Goal: Task Accomplishment & Management: Manage account settings

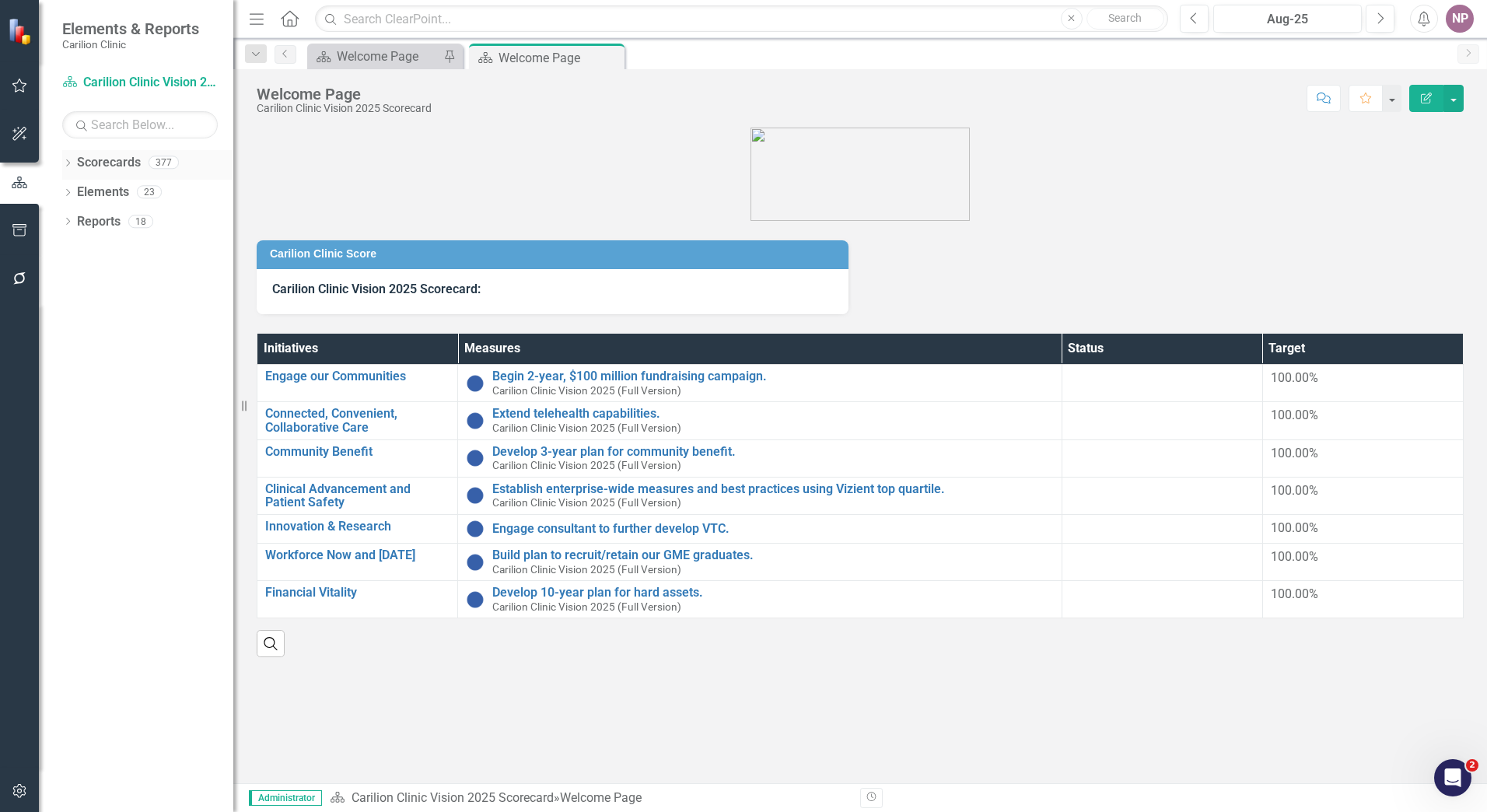
click at [65, 161] on icon "Dropdown" at bounding box center [68, 164] width 11 height 8
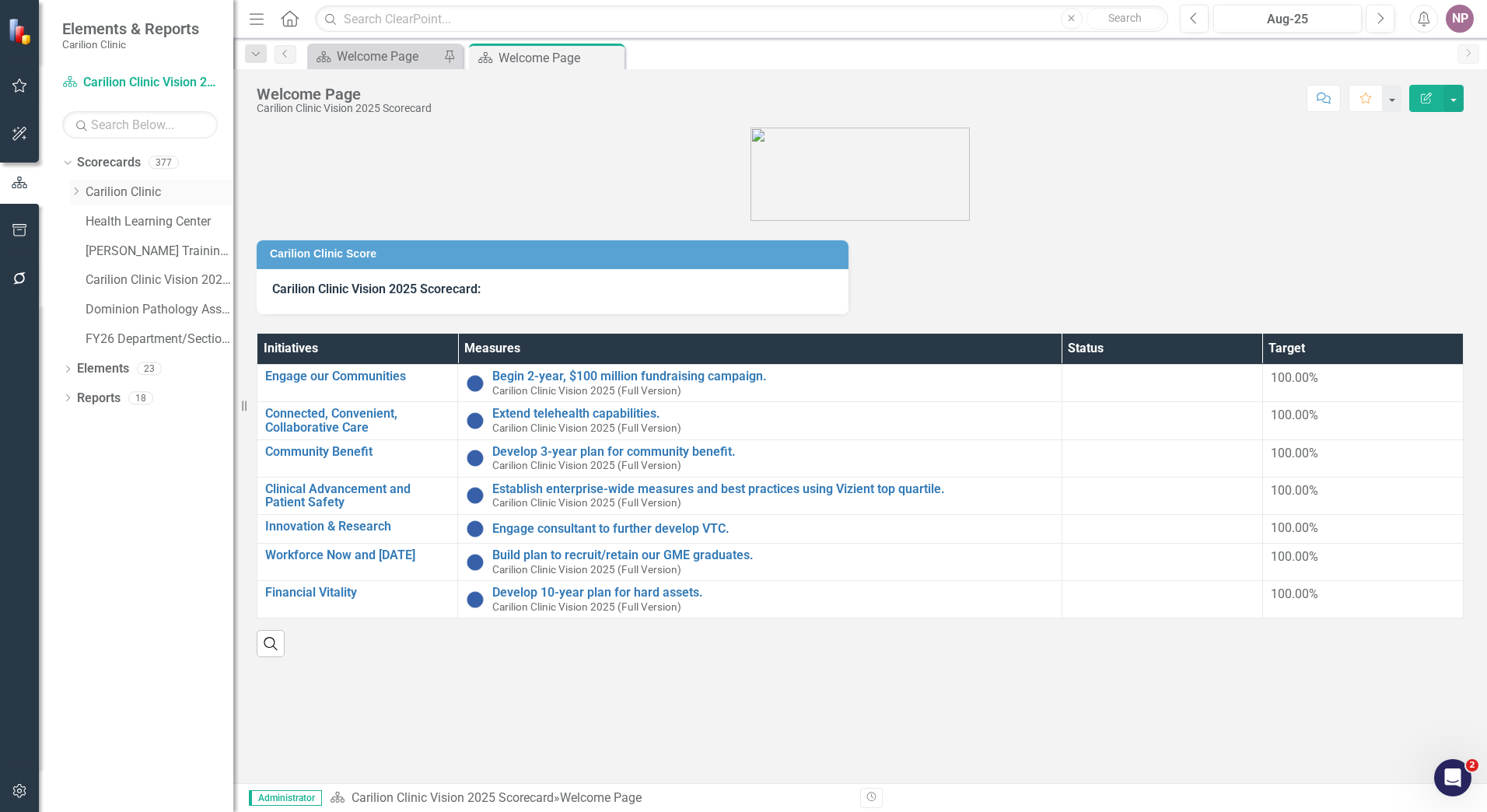
click at [73, 189] on icon "Dropdown" at bounding box center [76, 191] width 12 height 9
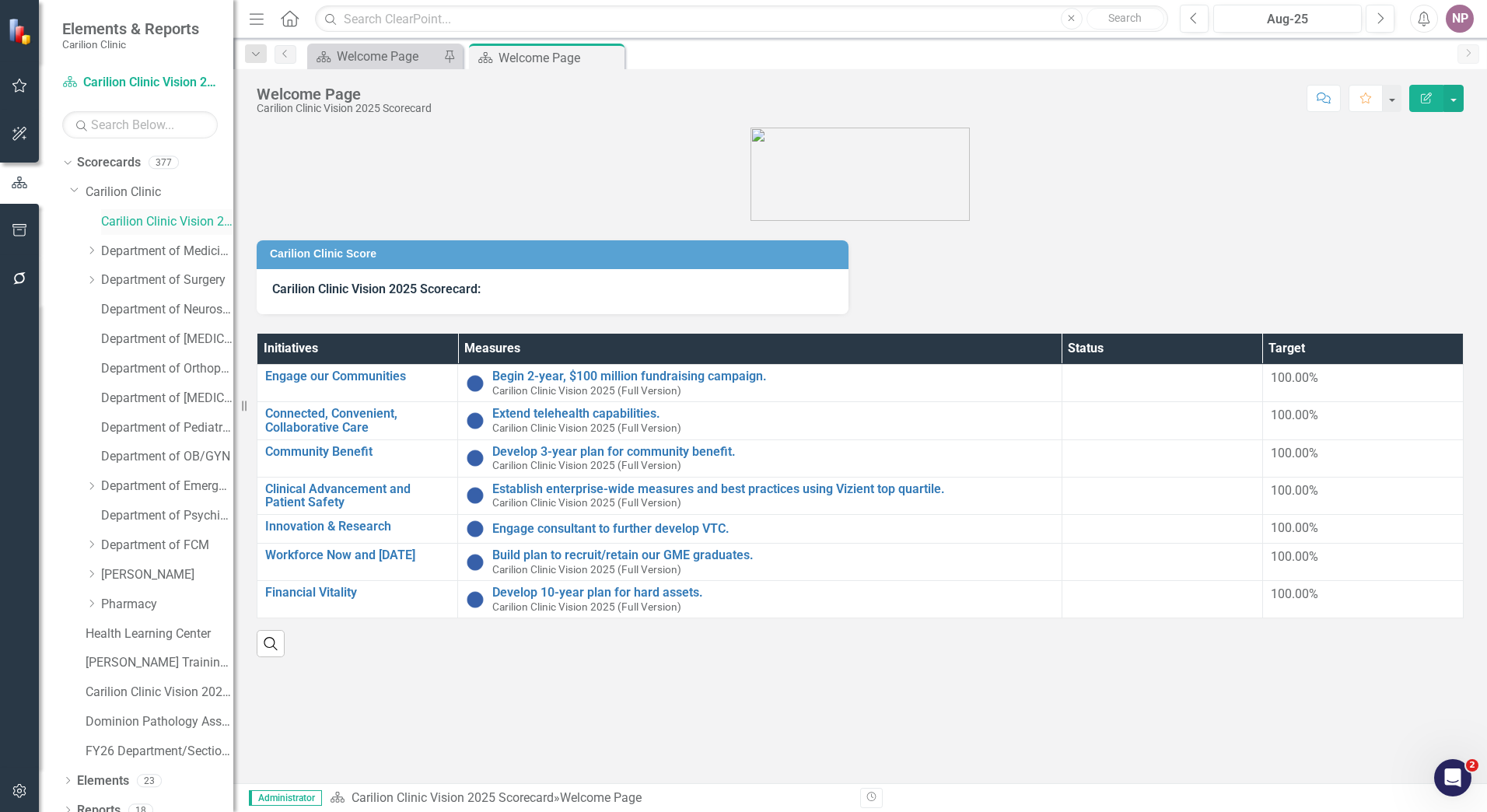
click at [146, 218] on link "Carilion Clinic Vision 2025 Scorecard" at bounding box center [167, 222] width 132 height 18
click at [140, 197] on link "Carilion Clinic" at bounding box center [159, 192] width 148 height 18
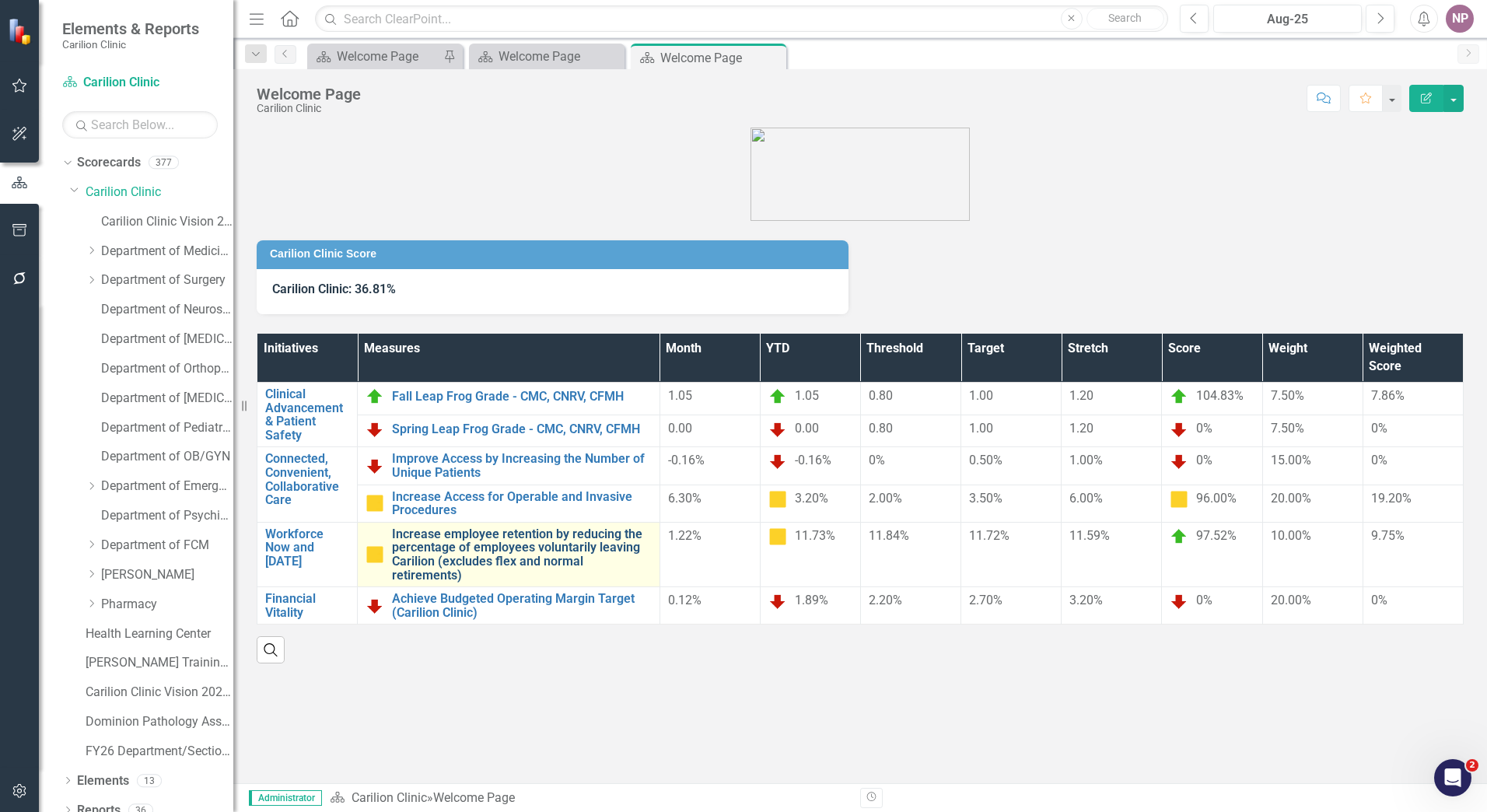
click at [617, 545] on link "Increase employee retention by reducing the percentage of employees voluntarily…" at bounding box center [521, 554] width 260 height 54
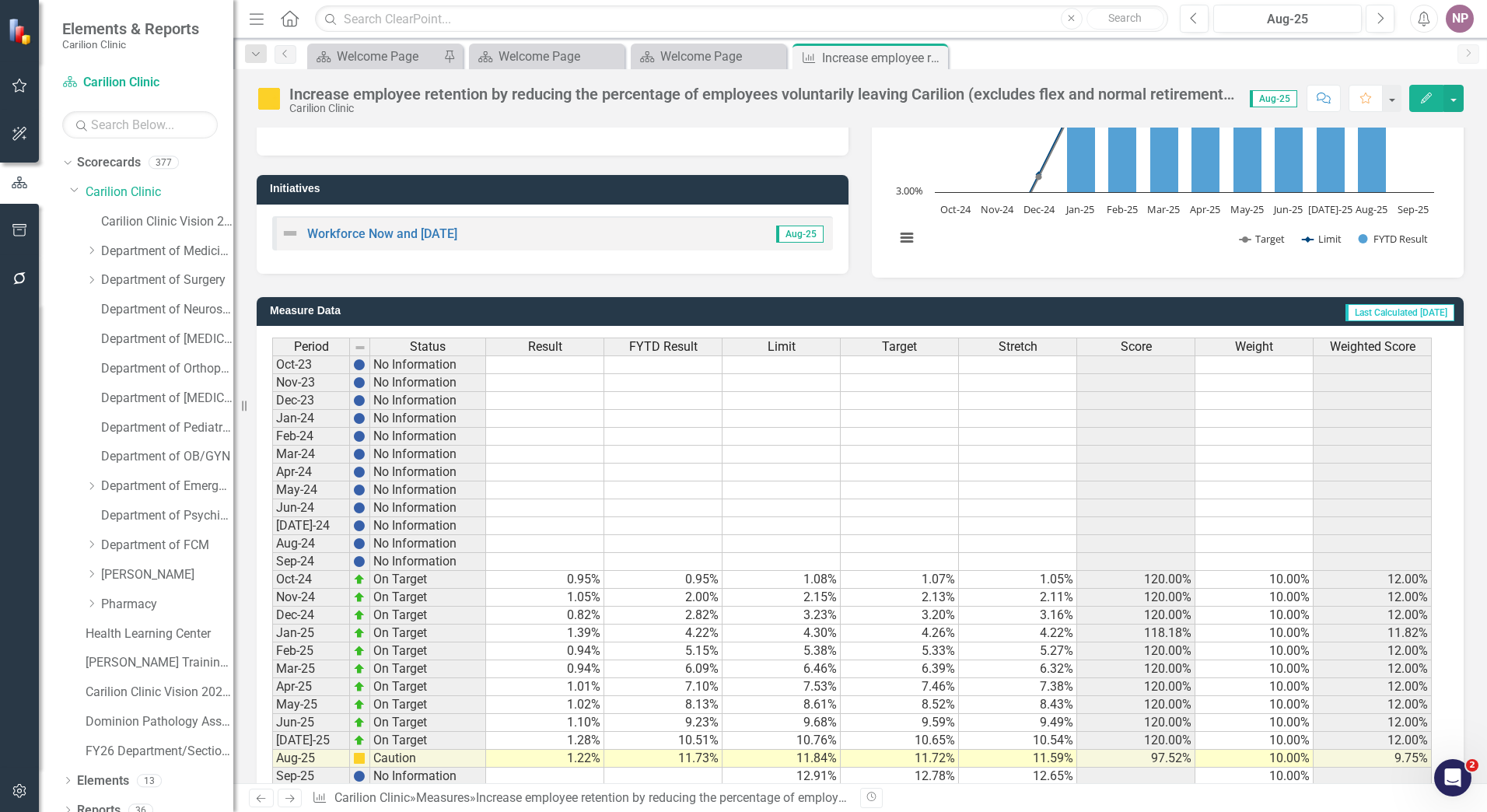
scroll to position [274, 0]
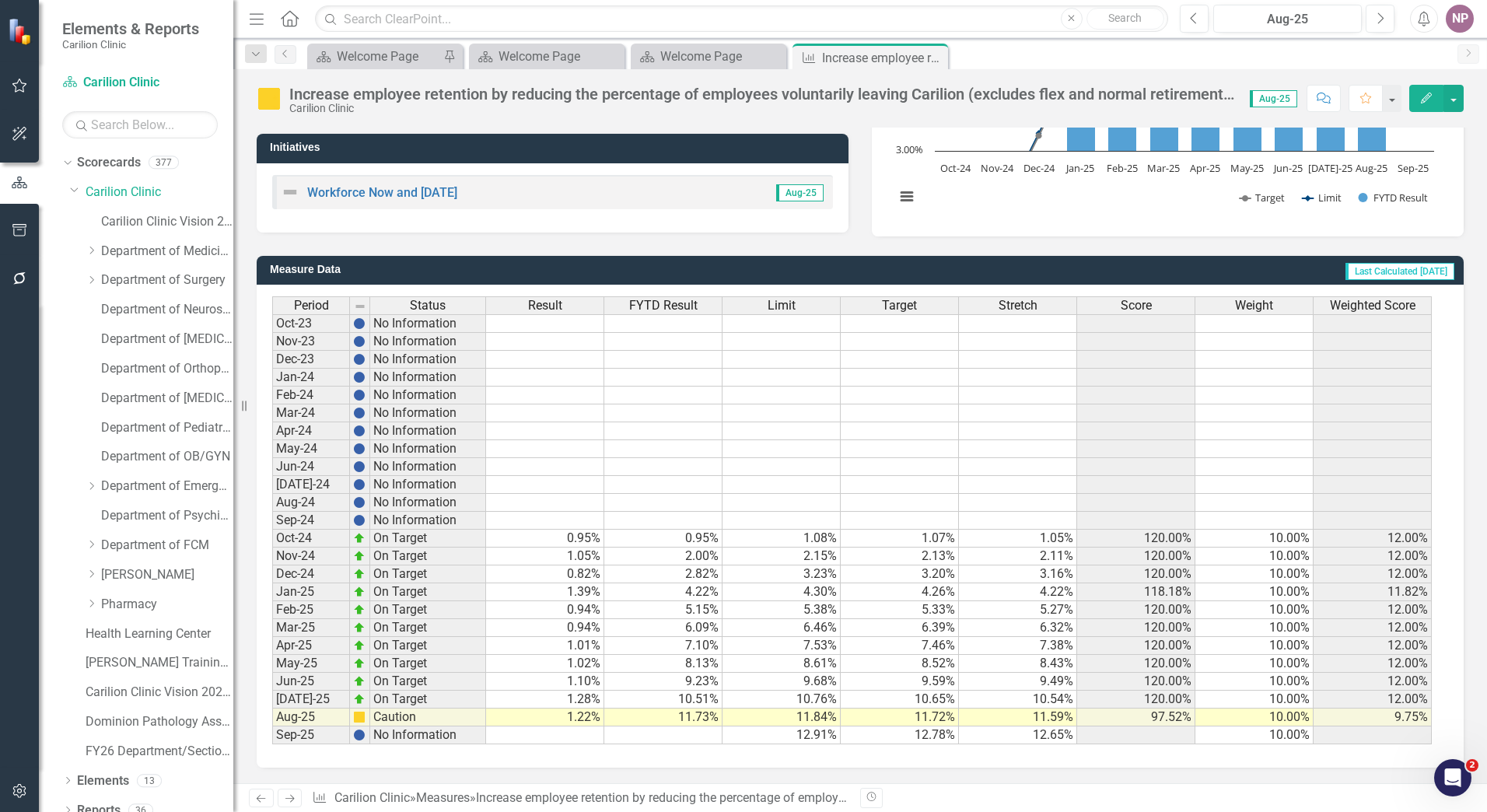
click at [679, 719] on td "11.73%" at bounding box center [664, 716] width 118 height 18
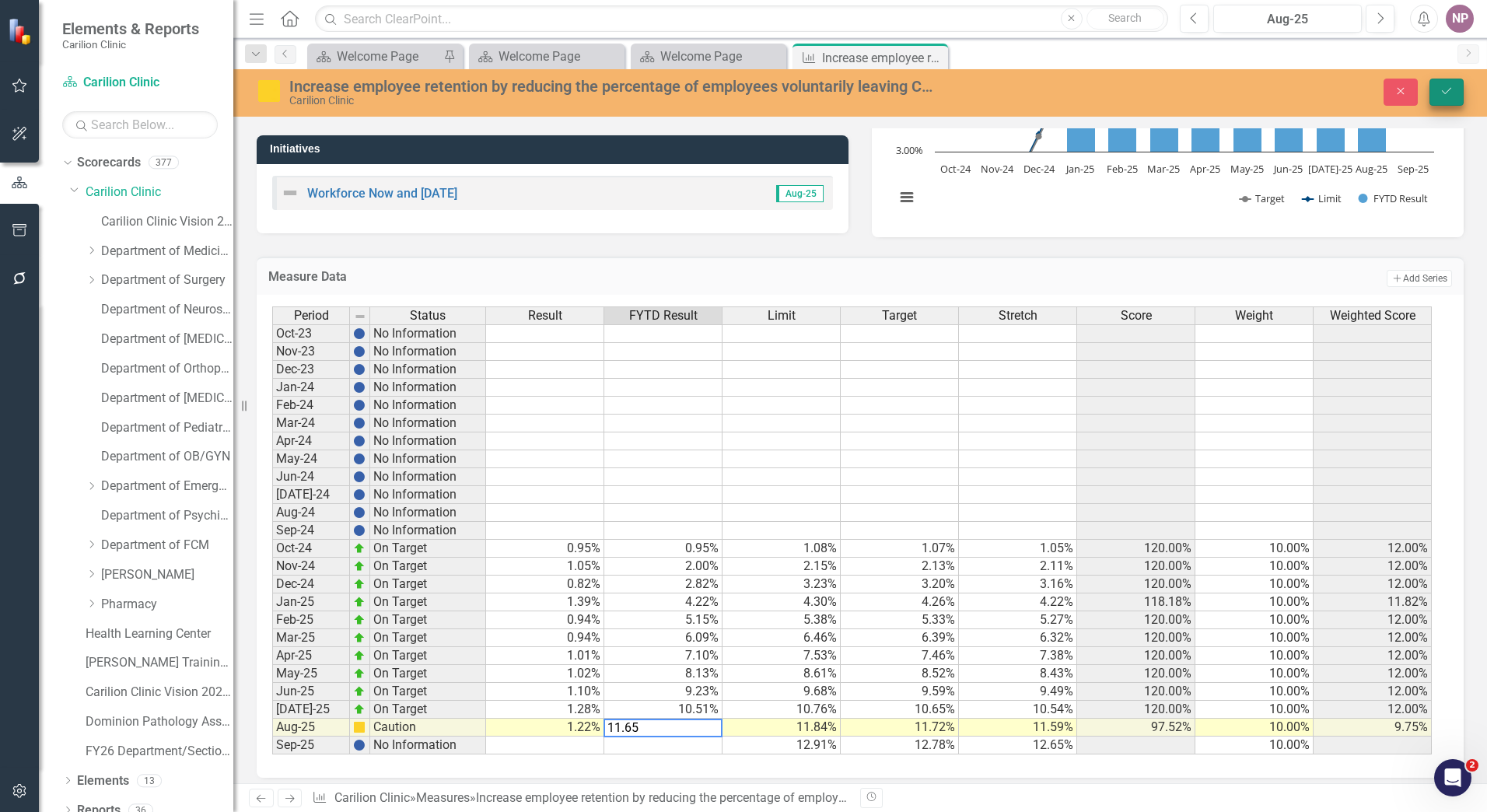
type textarea "11.65"
click at [1443, 99] on button "Save" at bounding box center [1446, 92] width 34 height 27
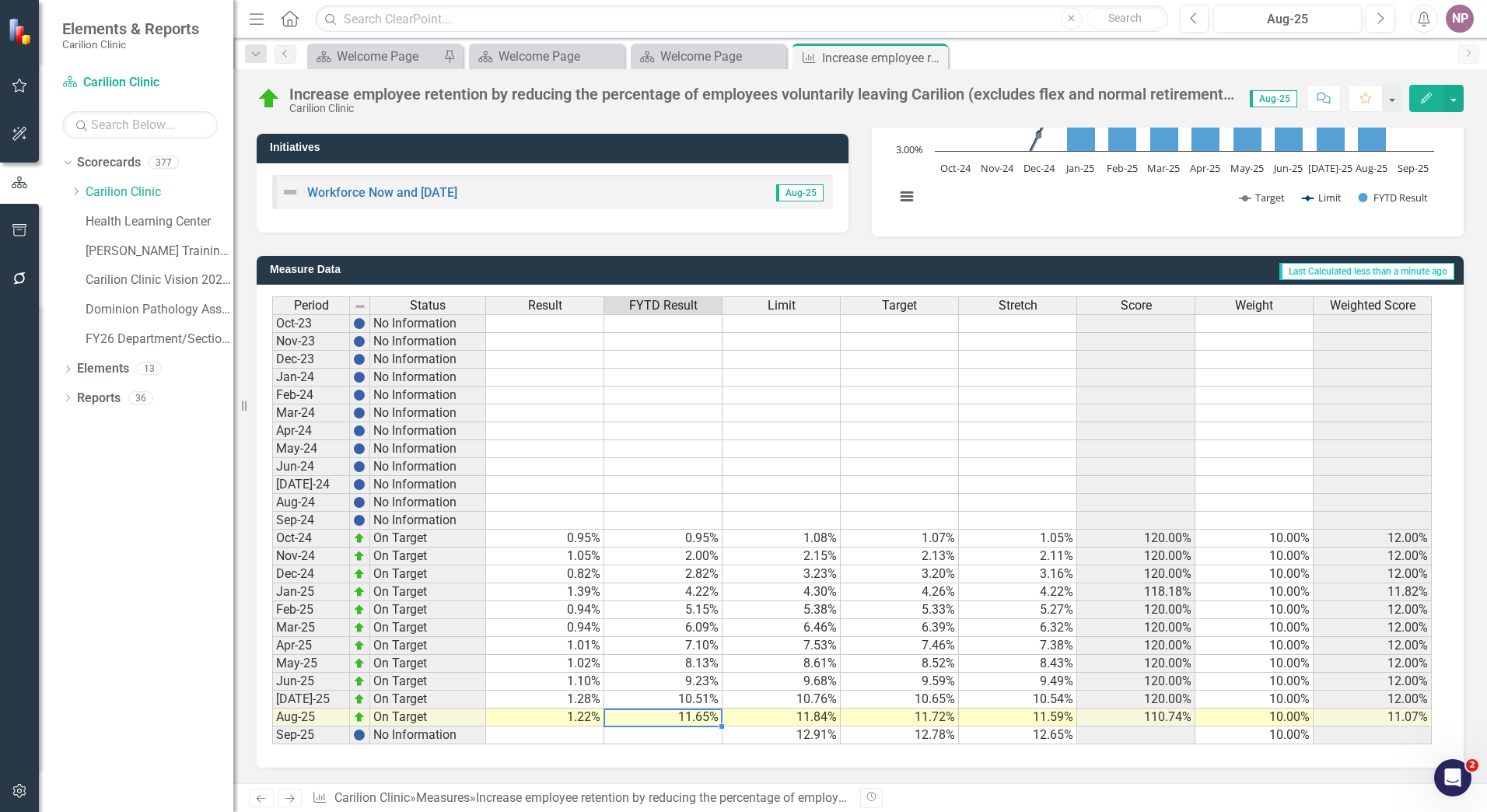
click at [692, 721] on td "11.65%" at bounding box center [664, 716] width 118 height 18
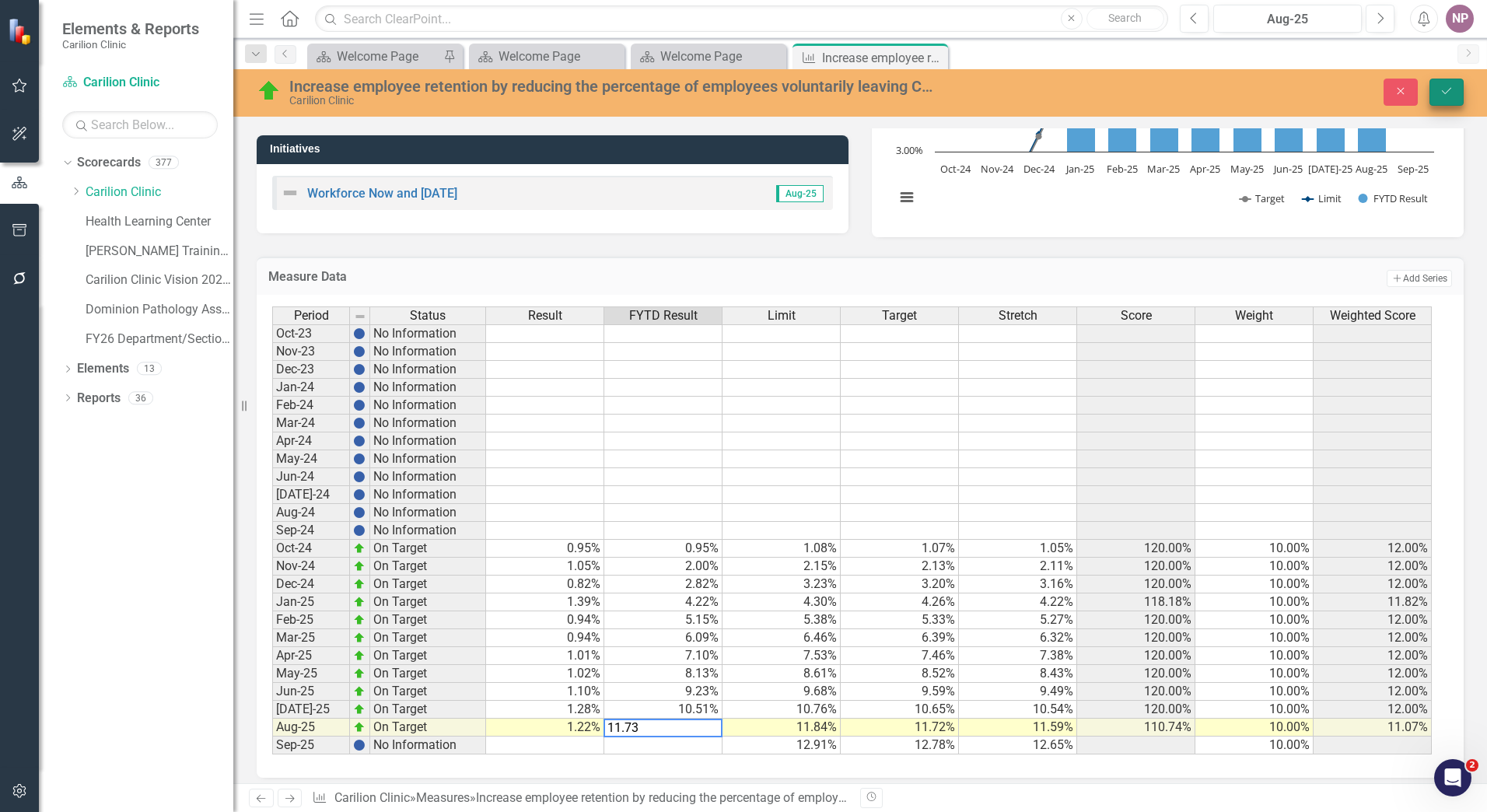
type textarea "11.73"
click at [1459, 90] on button "Save" at bounding box center [1446, 92] width 34 height 27
